Goal: Transaction & Acquisition: Book appointment/travel/reservation

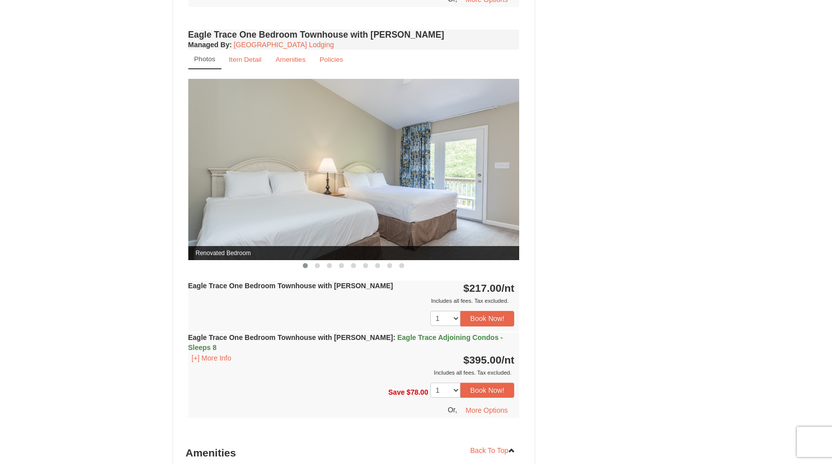
scroll to position [803, 0]
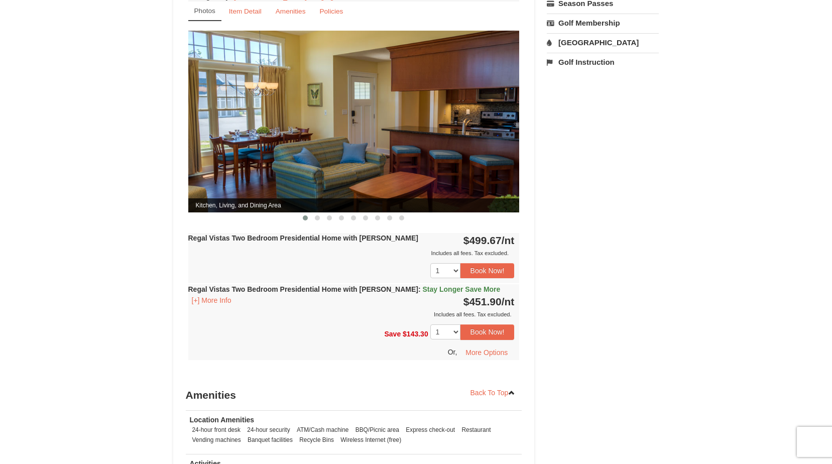
scroll to position [402, 0]
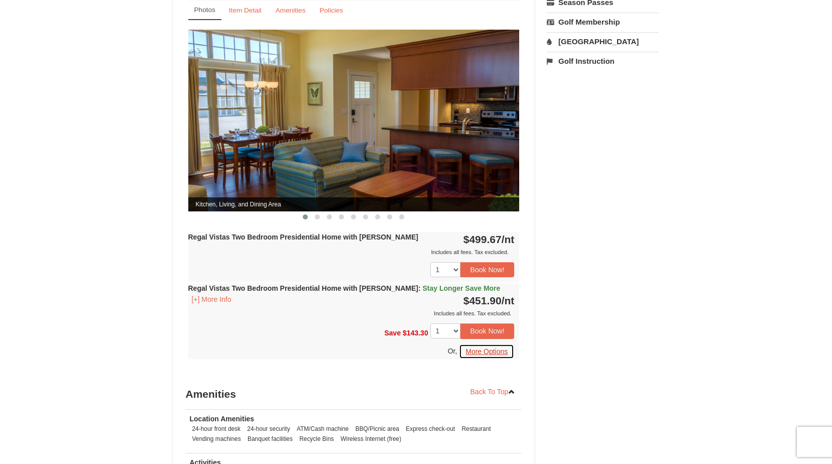
click at [484, 344] on button "More Options" at bounding box center [486, 351] width 55 height 15
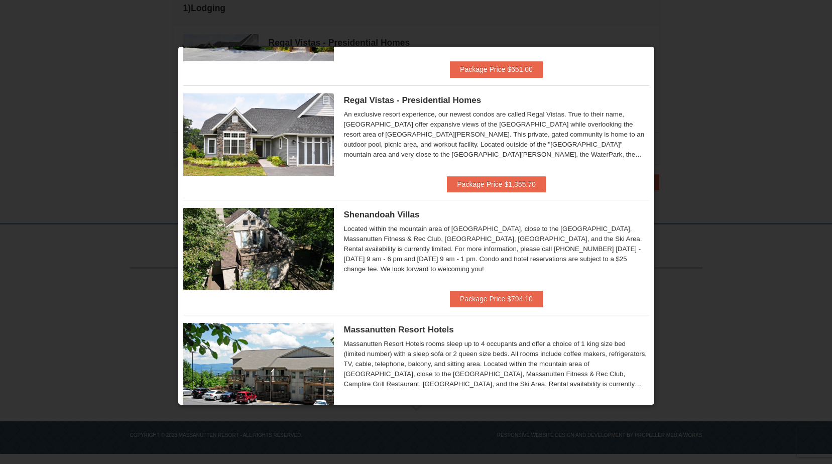
scroll to position [84, 0]
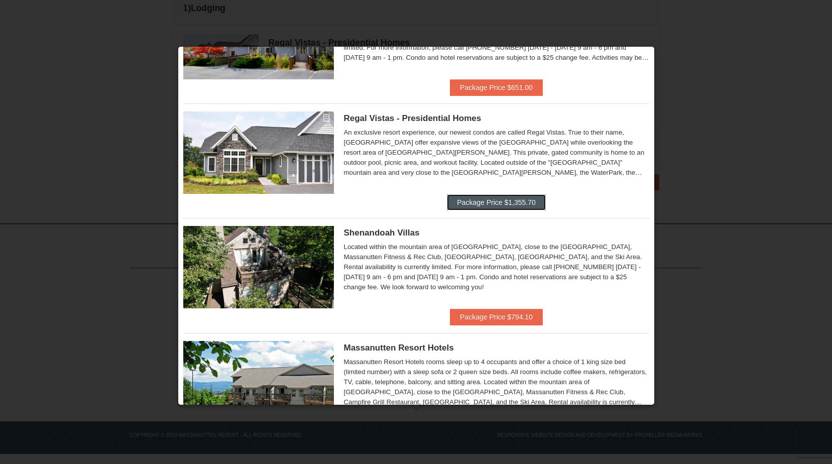
click at [481, 204] on button "Package Price $1,355.70" at bounding box center [496, 202] width 98 height 16
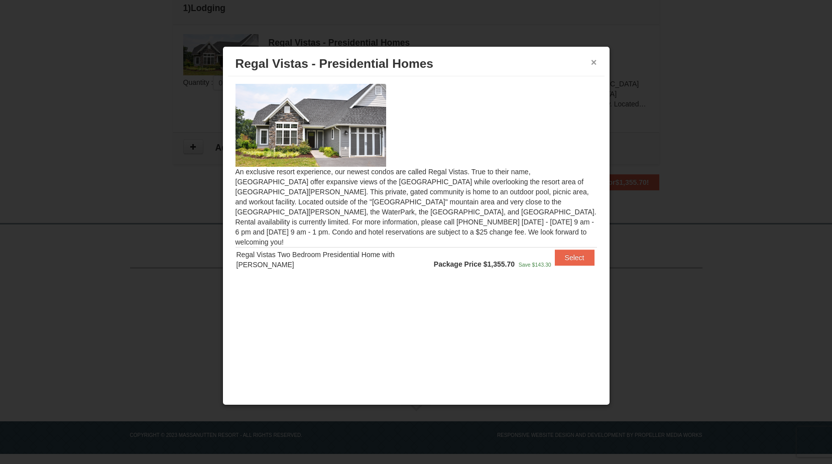
click at [592, 64] on button "×" at bounding box center [594, 62] width 6 height 10
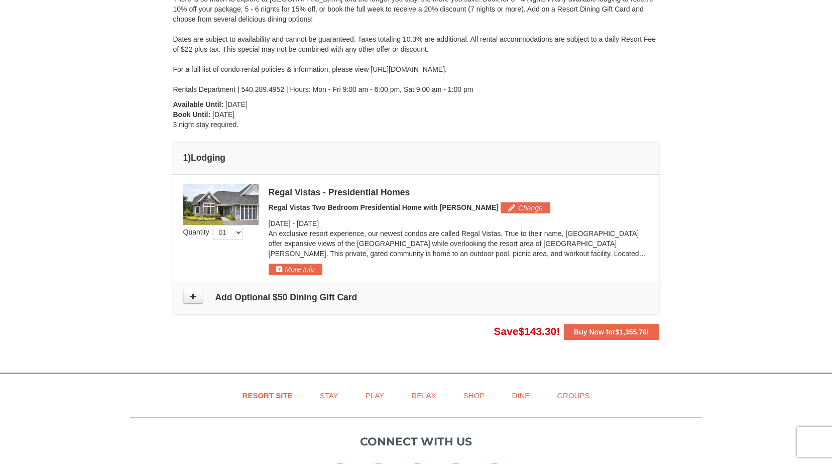
scroll to position [151, 0]
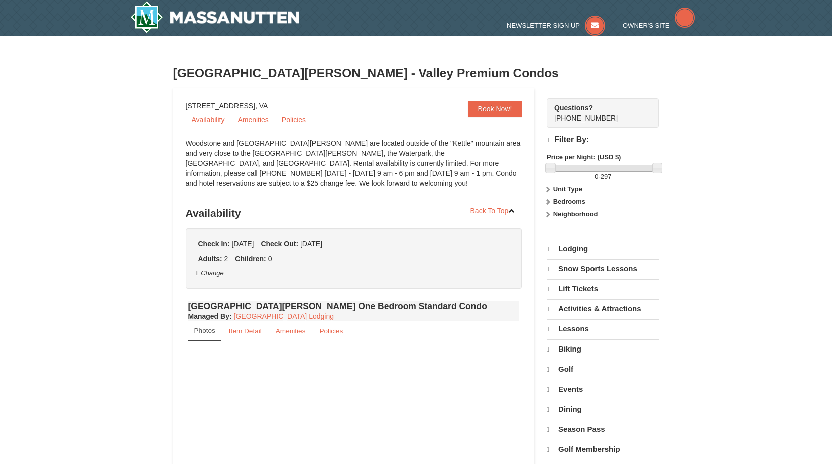
select select "10"
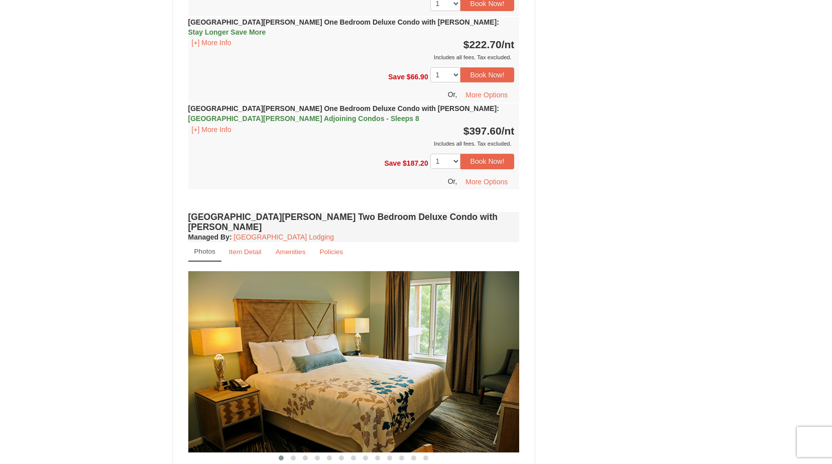
scroll to position [1155, 0]
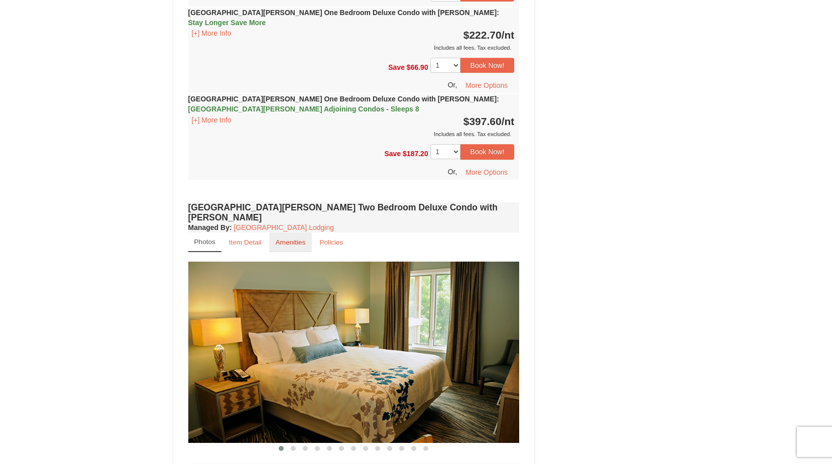
click at [292, 239] on small "Amenities" at bounding box center [291, 243] width 30 height 8
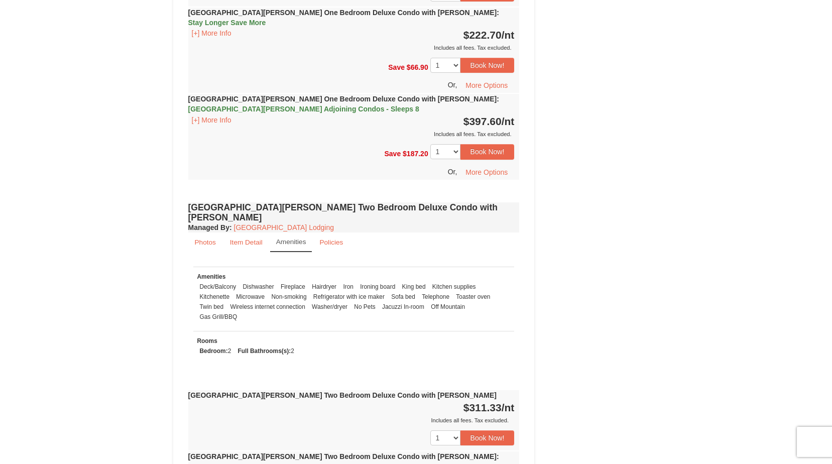
click at [292, 238] on small "Amenities" at bounding box center [291, 242] width 30 height 8
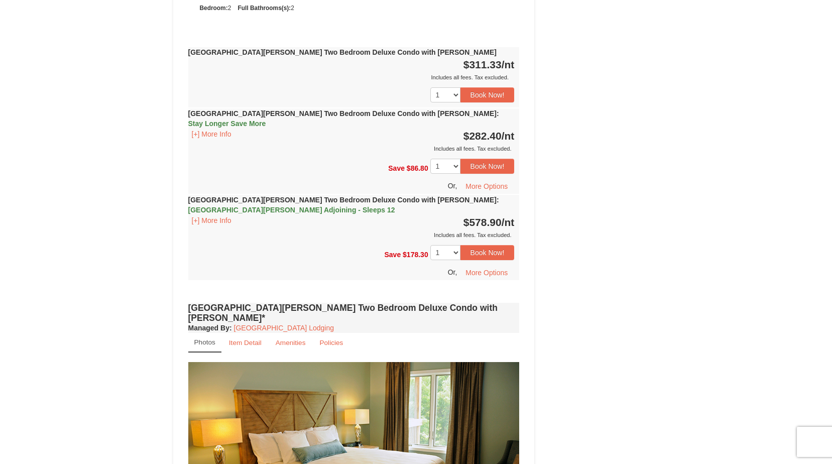
scroll to position [1507, 0]
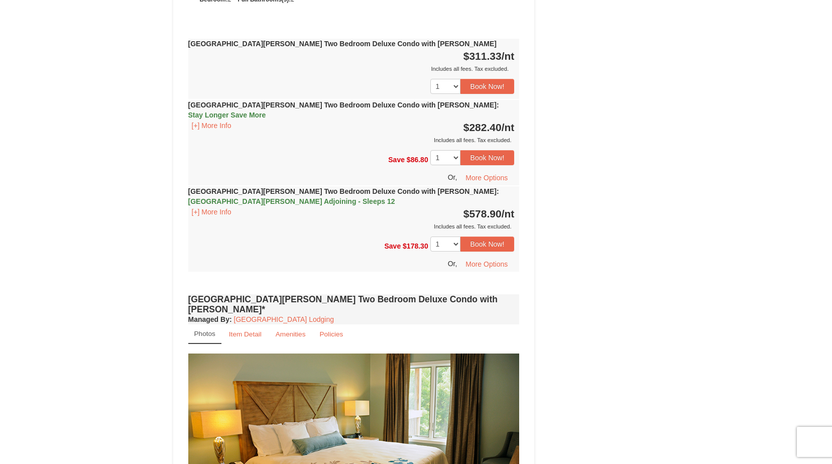
click at [494, 208] on span "$578.90" at bounding box center [483, 214] width 38 height 12
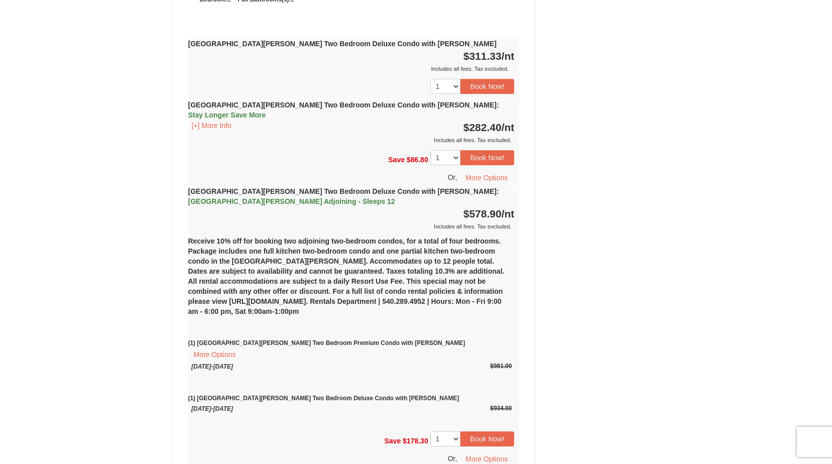
click at [488, 208] on span "$578.90" at bounding box center [483, 214] width 38 height 12
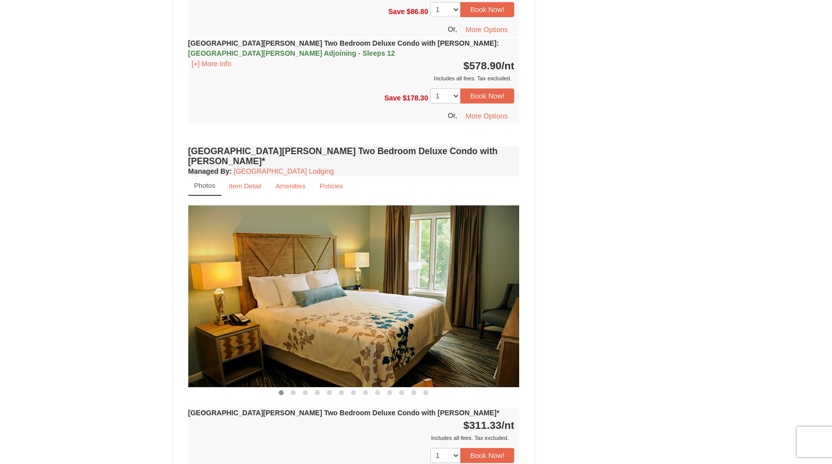
scroll to position [1657, 0]
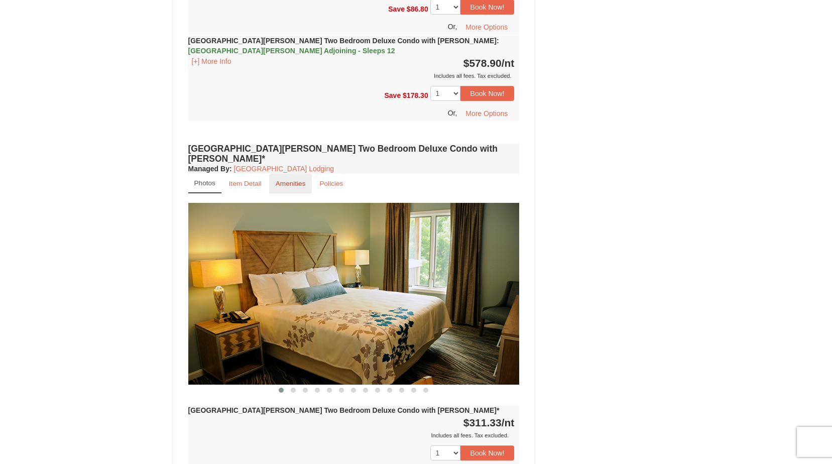
click at [303, 174] on link "Amenities" at bounding box center [290, 184] width 43 height 20
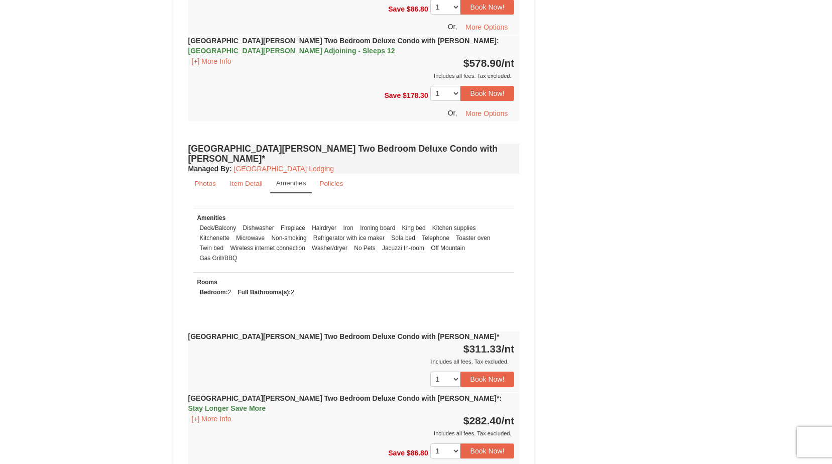
click at [303, 174] on link "Amenities" at bounding box center [291, 184] width 42 height 20
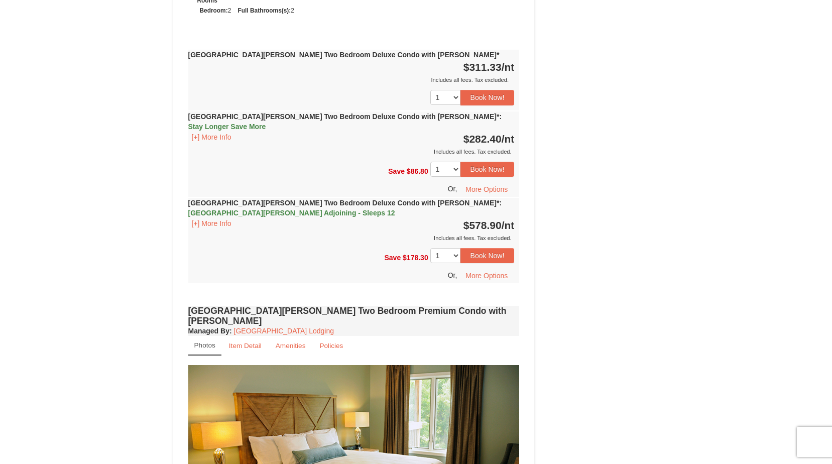
scroll to position [1958, 0]
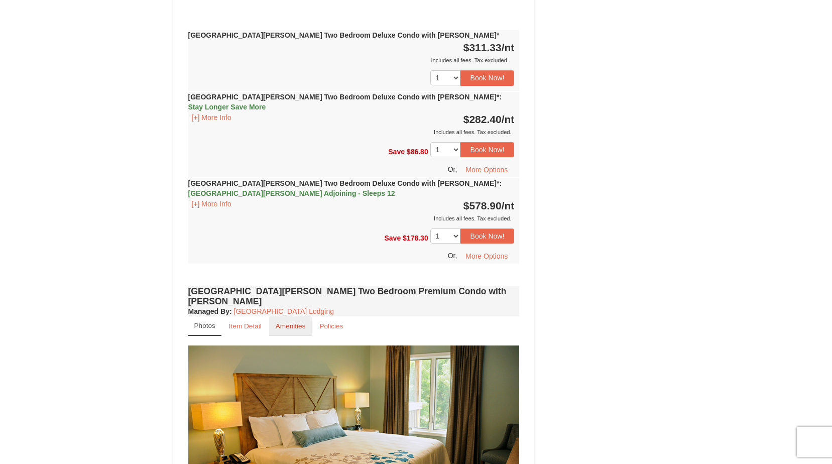
click at [294, 322] on small "Amenities" at bounding box center [291, 326] width 30 height 8
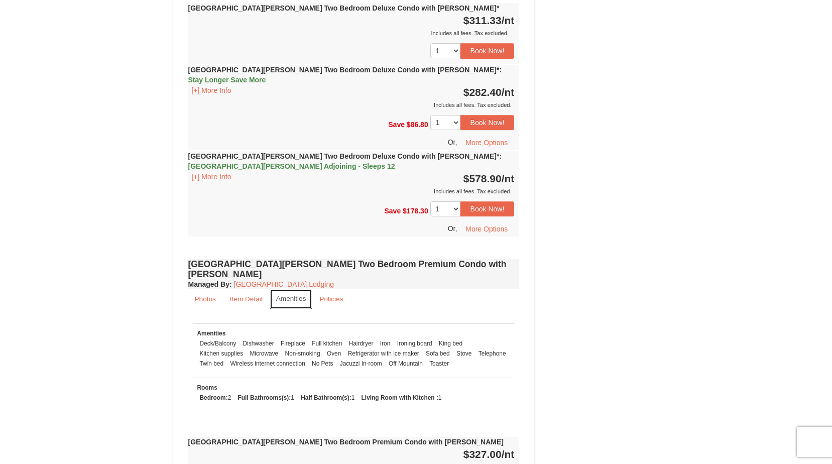
scroll to position [2009, 0]
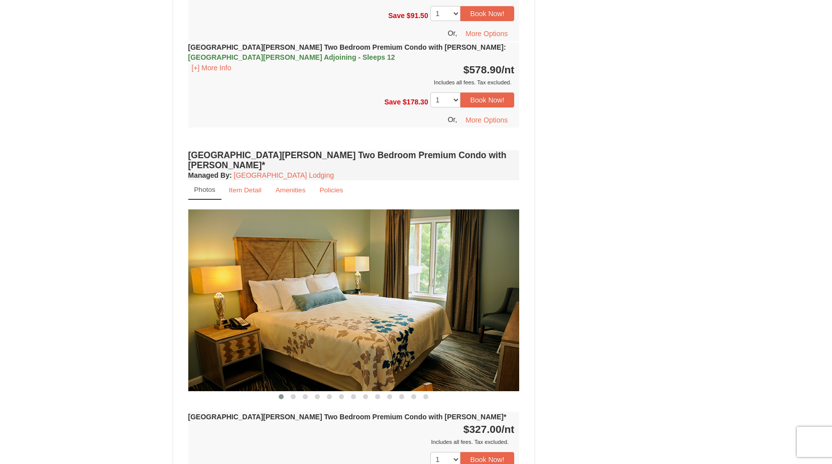
scroll to position [2662, 0]
